Goal: Navigation & Orientation: Find specific page/section

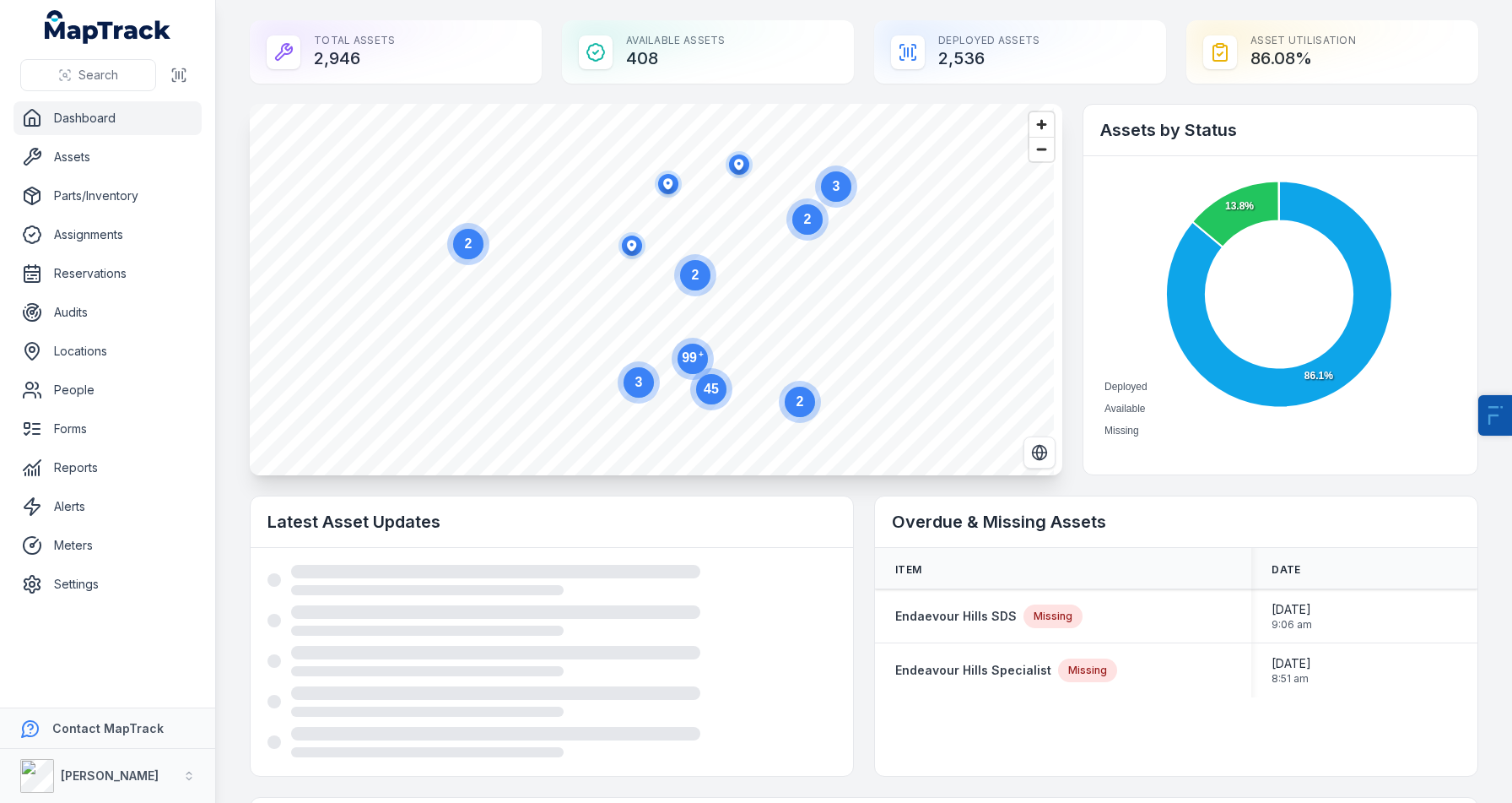
click at [93, 581] on link "Settings" at bounding box center [108, 583] width 188 height 34
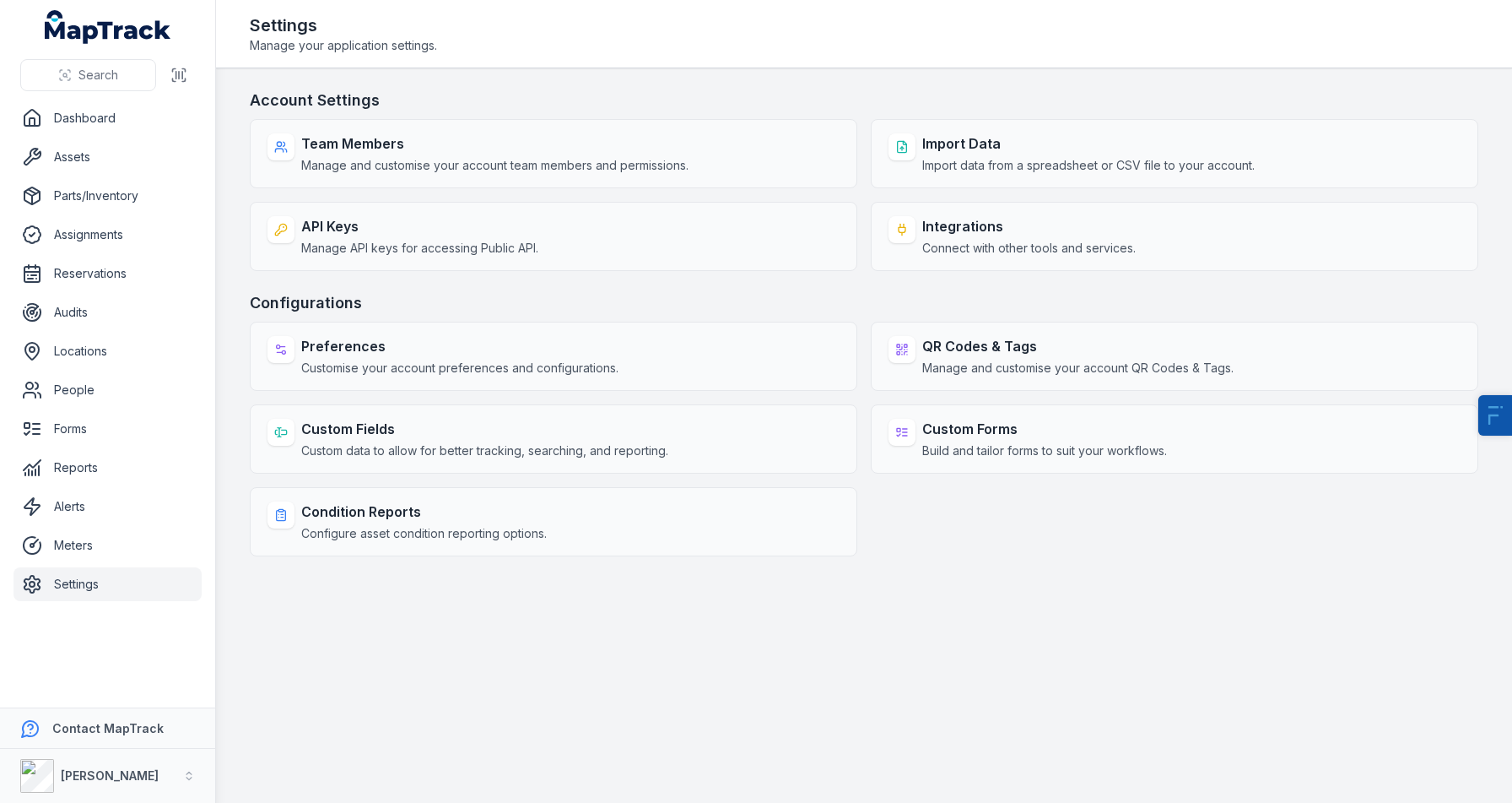
click at [103, 111] on link "Dashboard" at bounding box center [108, 117] width 188 height 34
drag, startPoint x: 1227, startPoint y: 348, endPoint x: 94, endPoint y: 119, distance: 1155.9
click at [94, 119] on link "Dashboard" at bounding box center [108, 117] width 188 height 34
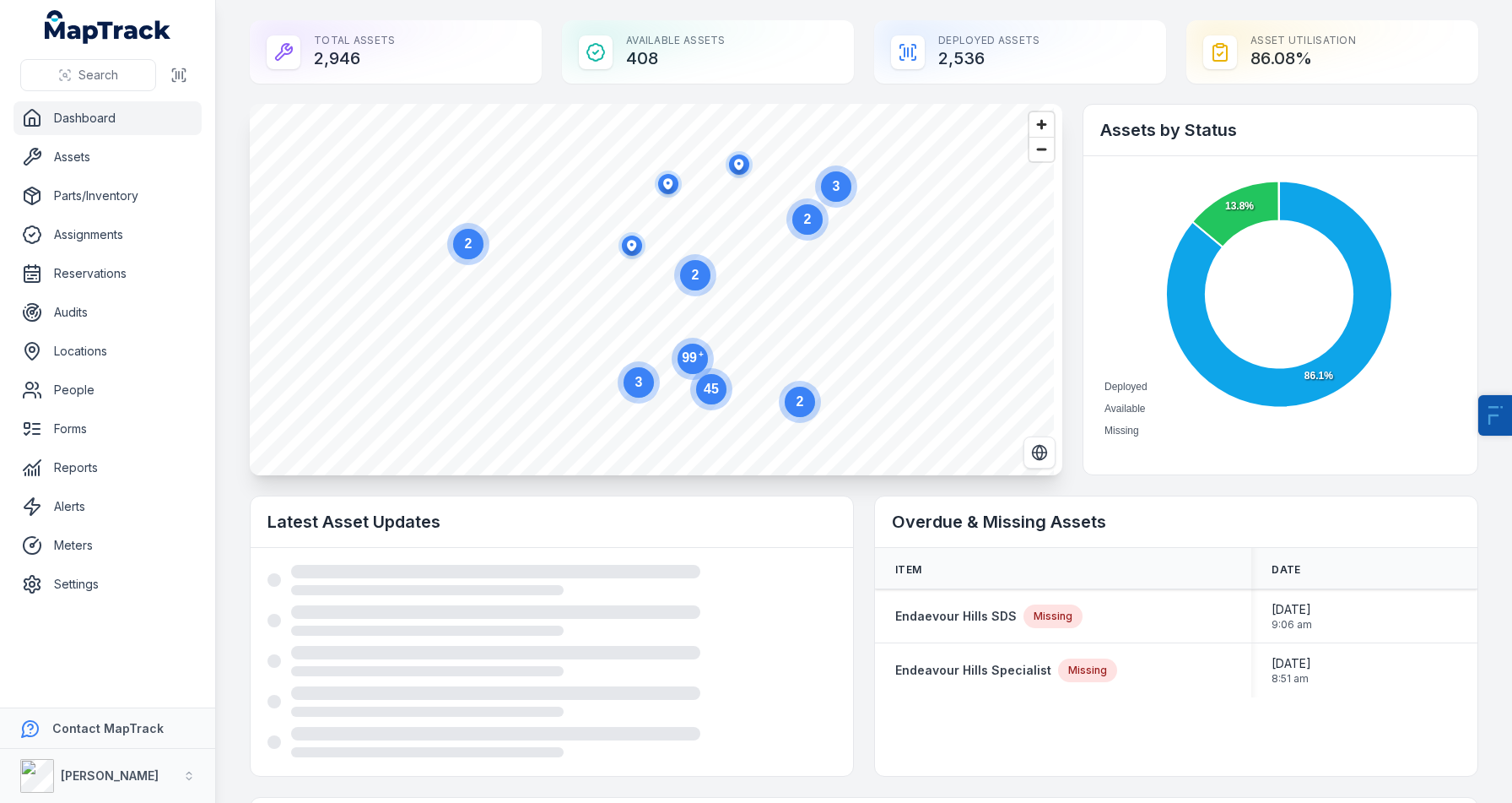
click at [96, 163] on link "Assets" at bounding box center [108, 157] width 188 height 34
click at [60, 157] on link "Assets" at bounding box center [108, 157] width 188 height 34
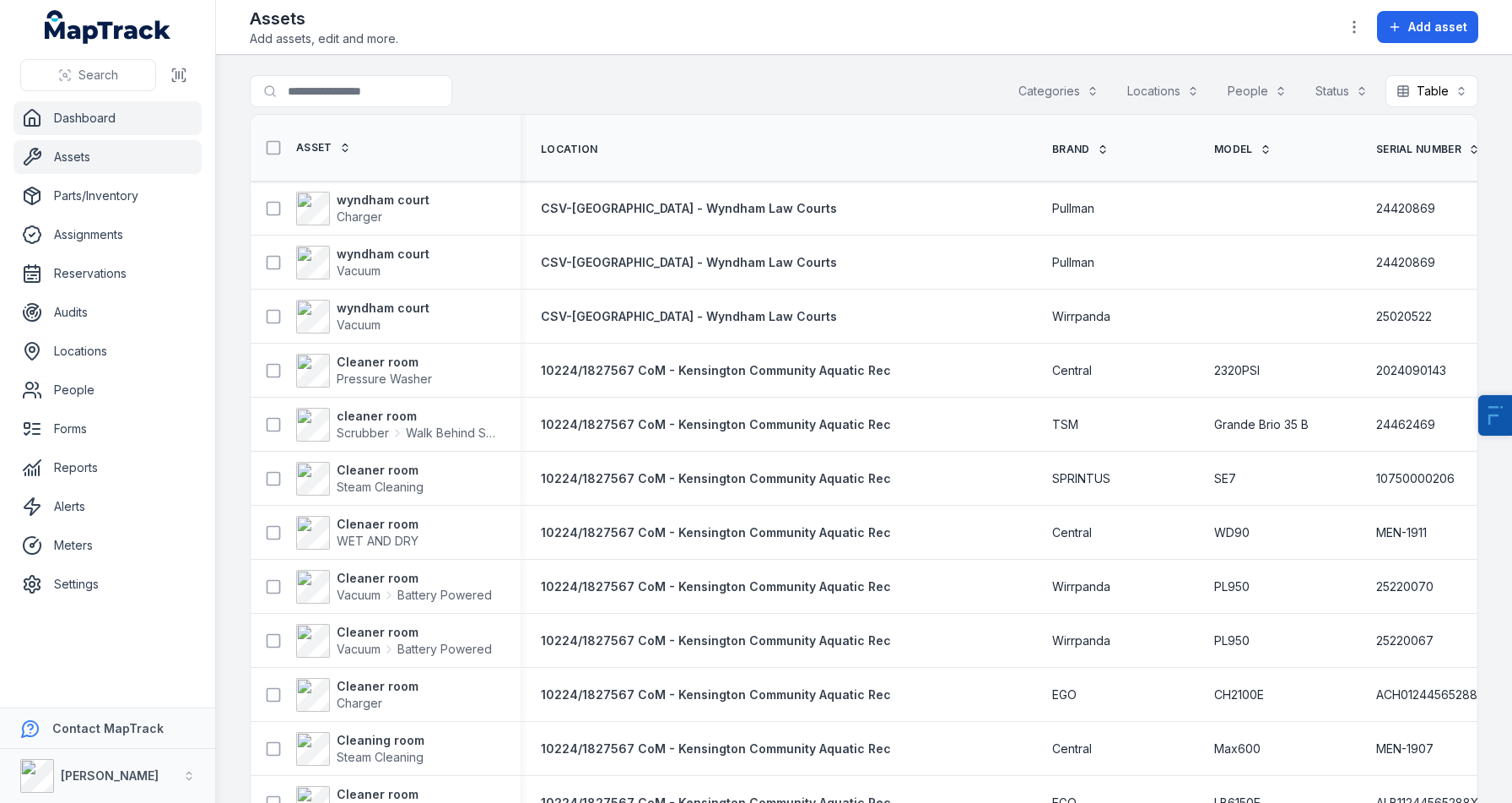
click at [103, 114] on link "Dashboard" at bounding box center [108, 117] width 188 height 34
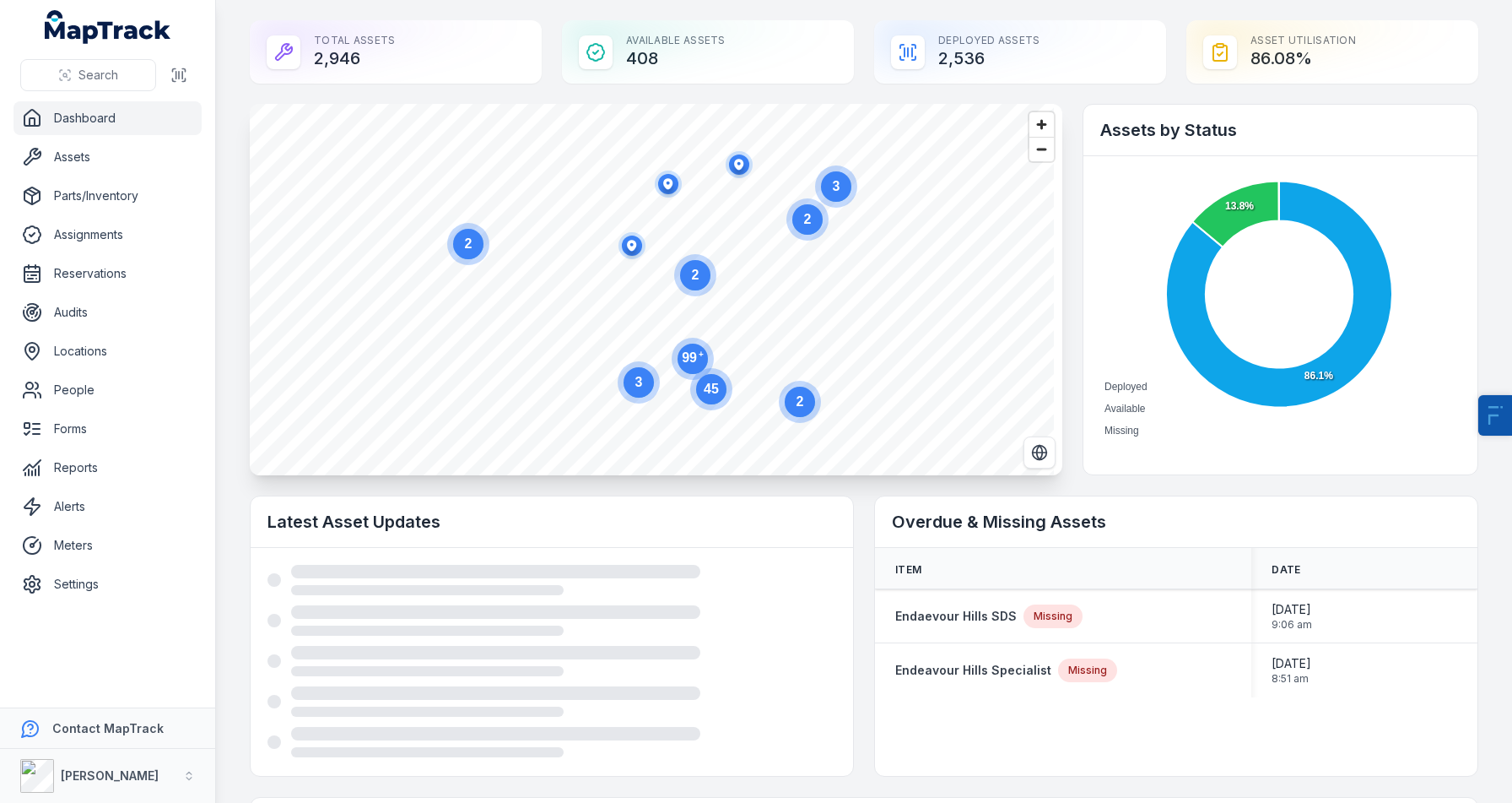
click at [80, 583] on link "Settings" at bounding box center [108, 583] width 188 height 34
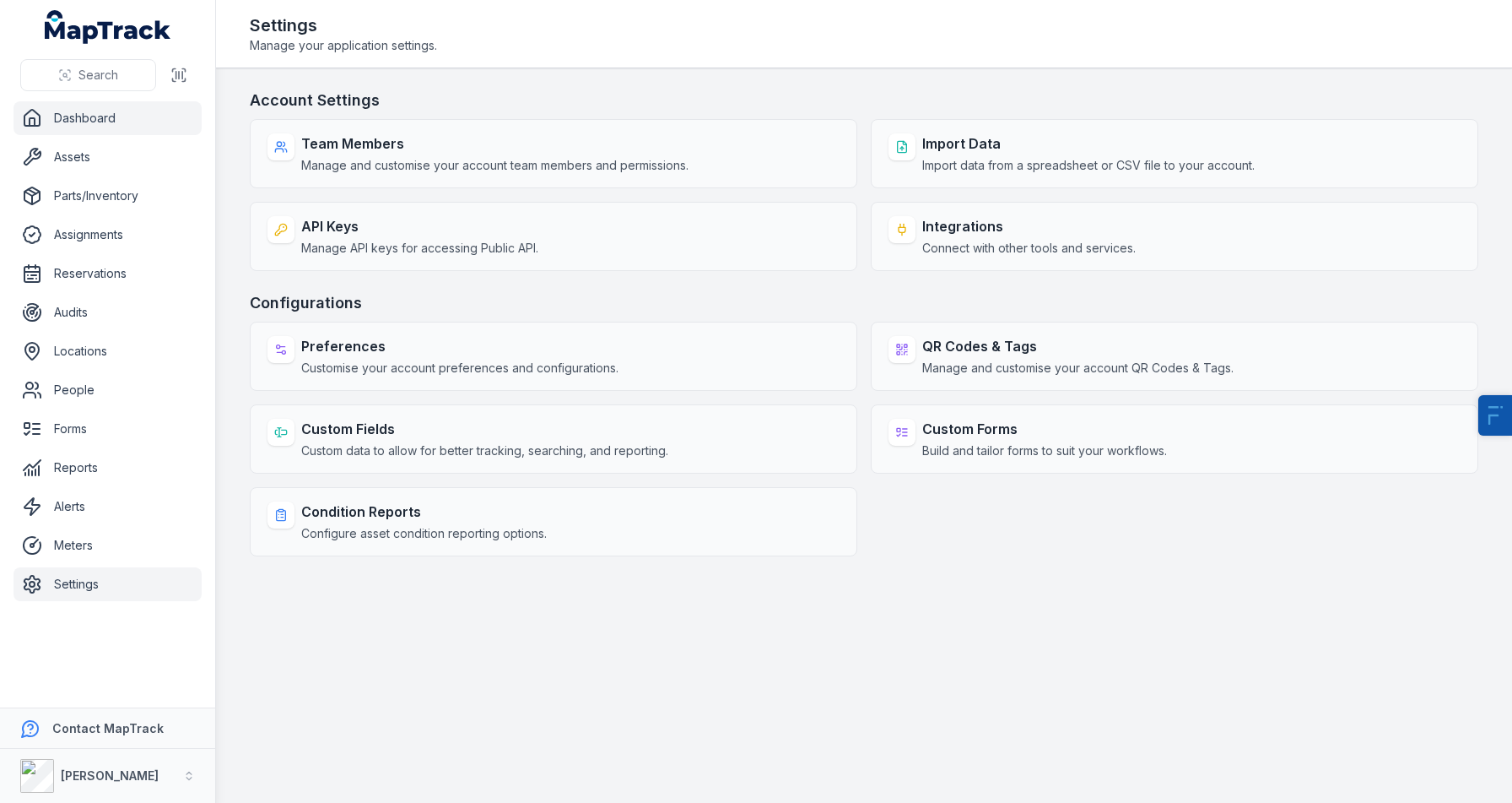
click at [68, 585] on link "Settings" at bounding box center [108, 583] width 188 height 34
click at [66, 474] on link "Reports" at bounding box center [108, 467] width 188 height 34
click at [80, 469] on link "Reports" at bounding box center [108, 467] width 188 height 34
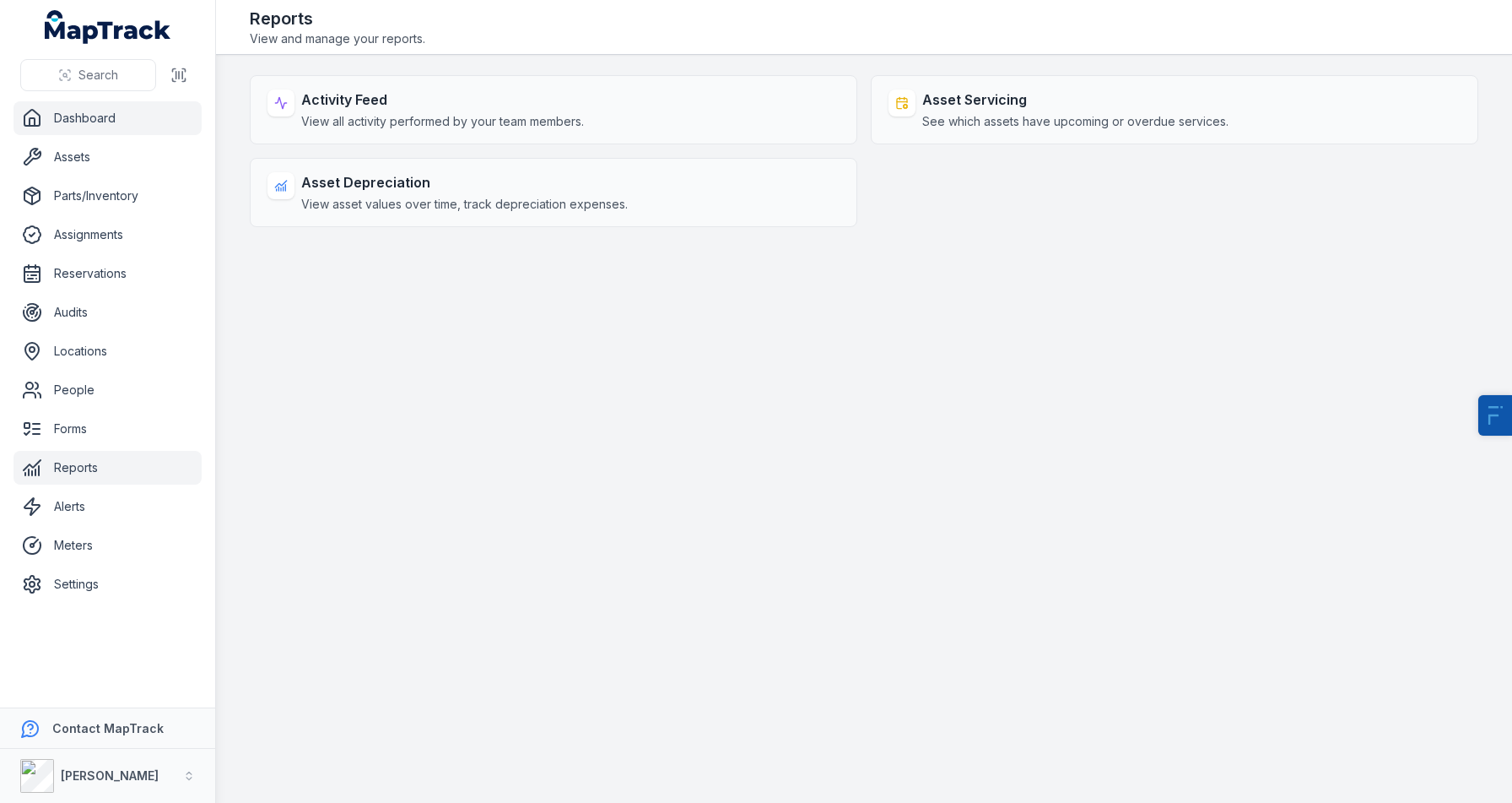
click at [302, 105] on strong "Activity Feed" at bounding box center [443, 99] width 282 height 20
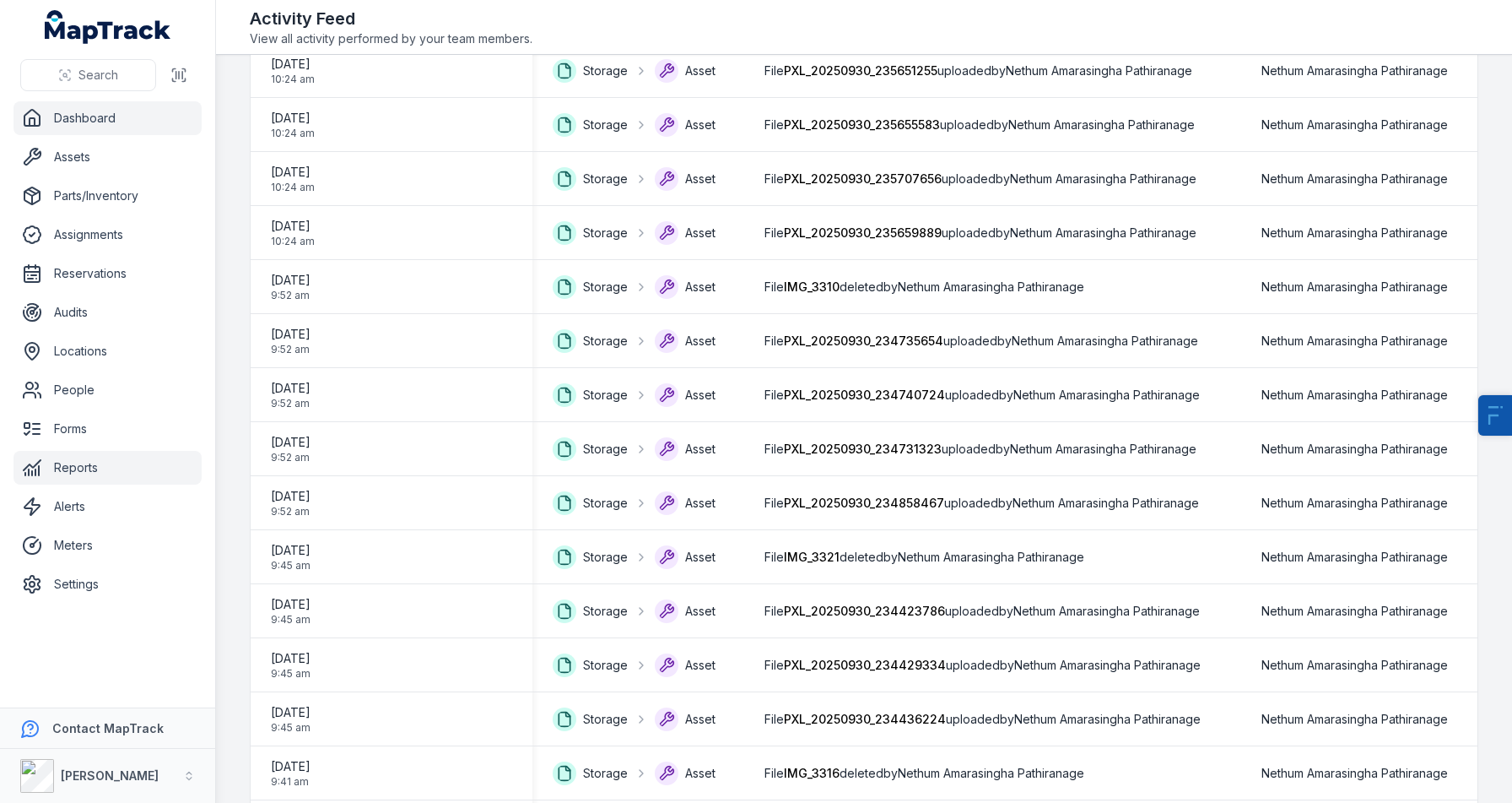
scroll to position [2129, 0]
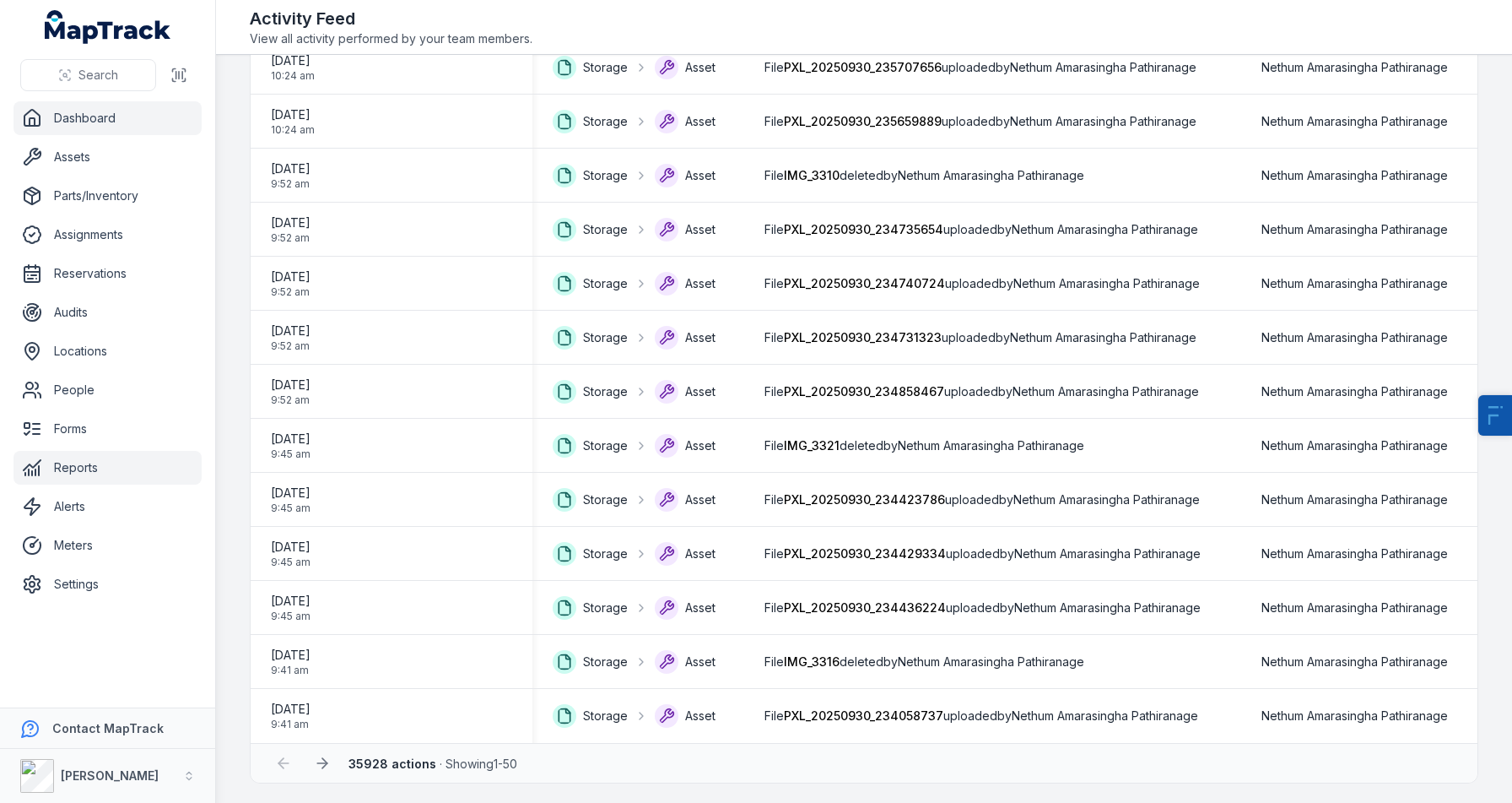
click at [316, 758] on icon at bounding box center [323, 763] width 17 height 17
